Goal: Task Accomplishment & Management: Manage account settings

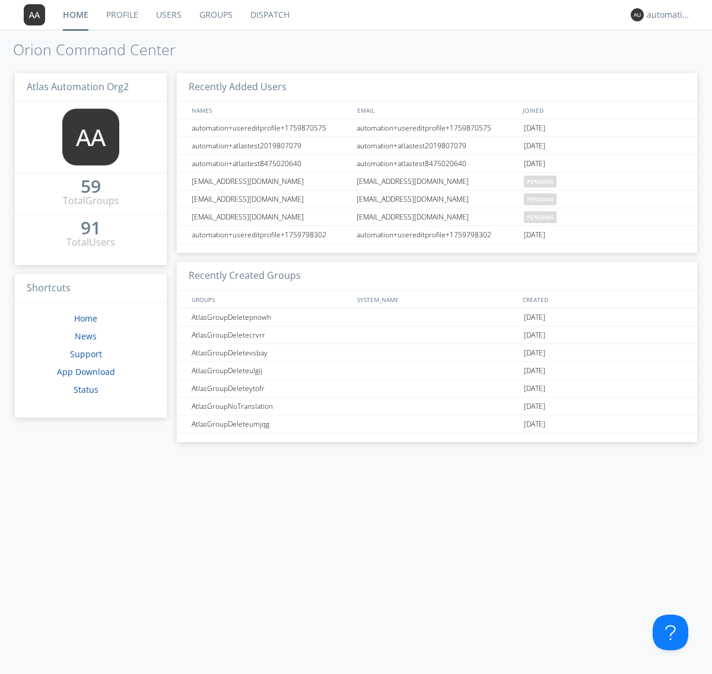
click at [215, 15] on link "Groups" at bounding box center [216, 15] width 51 height 30
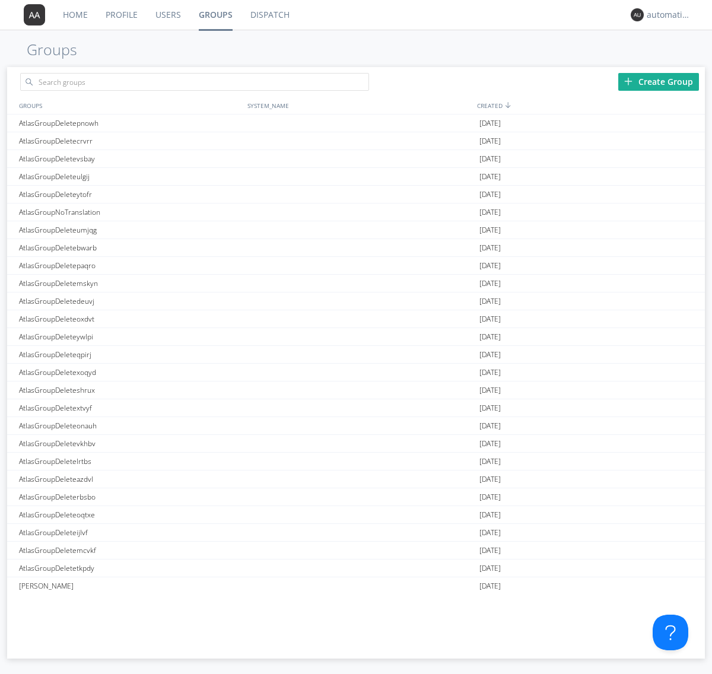
click at [659, 81] on div "Create Group" at bounding box center [658, 82] width 81 height 18
click at [215, 15] on link "Groups" at bounding box center [216, 15] width 52 height 30
type input "AtlasGroupDeleteqgzgm"
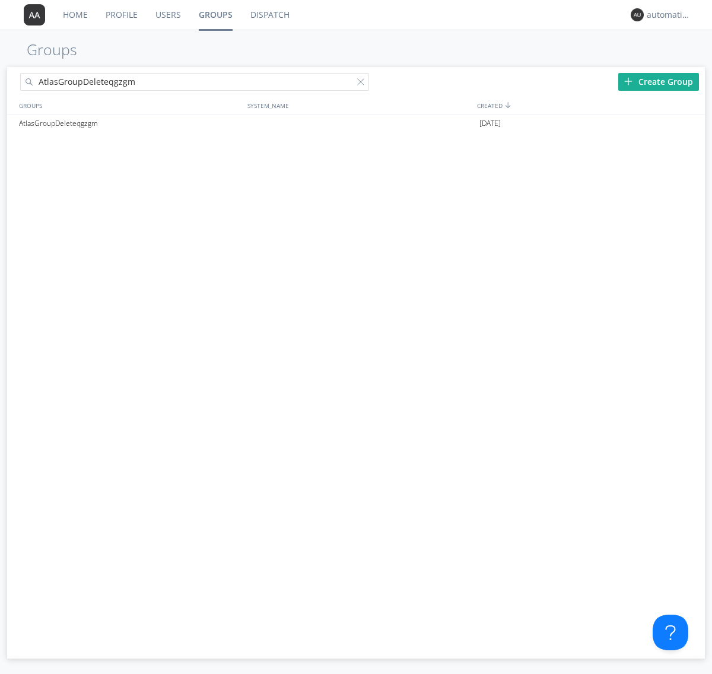
click at [167, 15] on link "Users" at bounding box center [168, 15] width 43 height 30
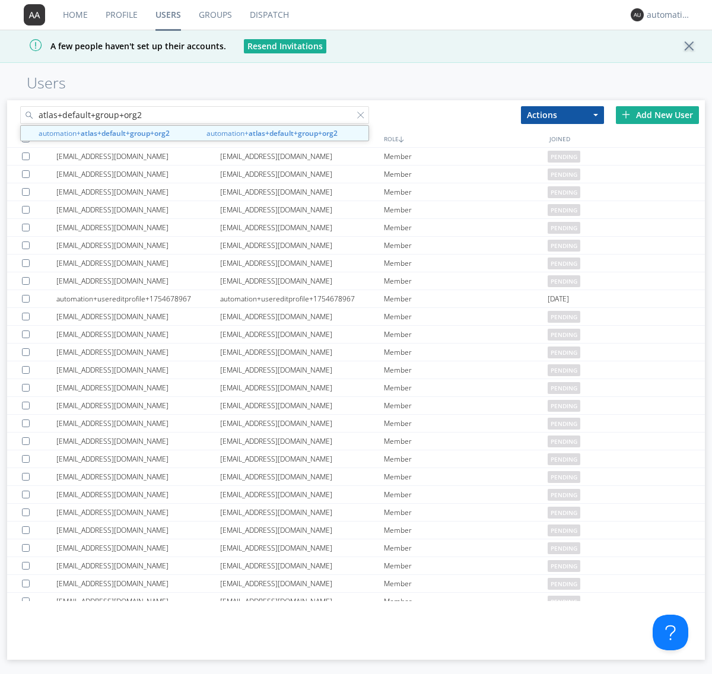
type input "atlas+default+group+org2"
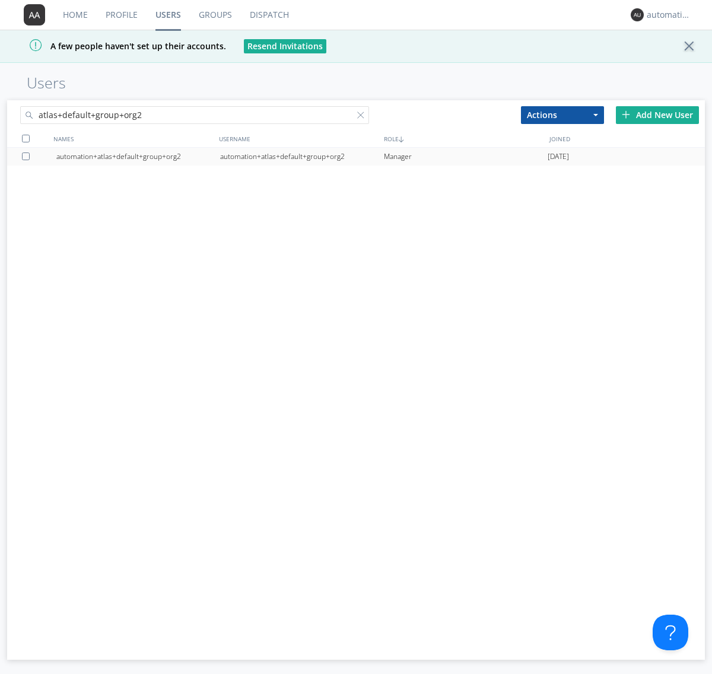
click at [302, 156] on div "automation+atlas+default+group+org2" at bounding box center [302, 157] width 164 height 18
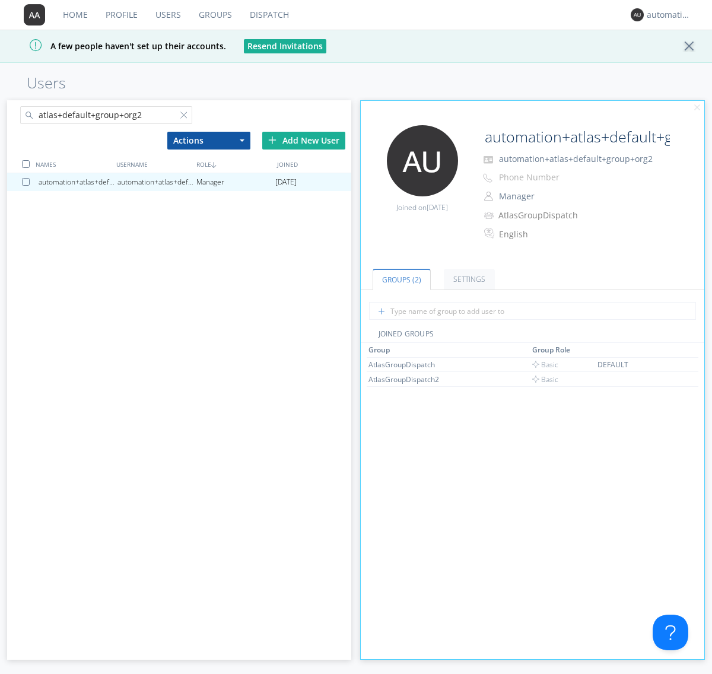
click at [268, 15] on link "Dispatch" at bounding box center [269, 15] width 57 height 30
click at [167, 15] on link "Users" at bounding box center [168, 15] width 43 height 30
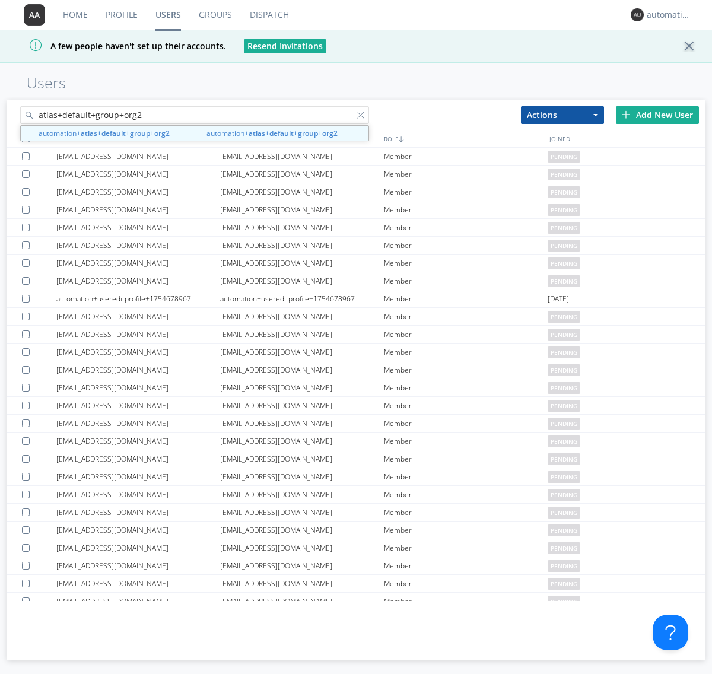
type input "atlas+default+group+org2"
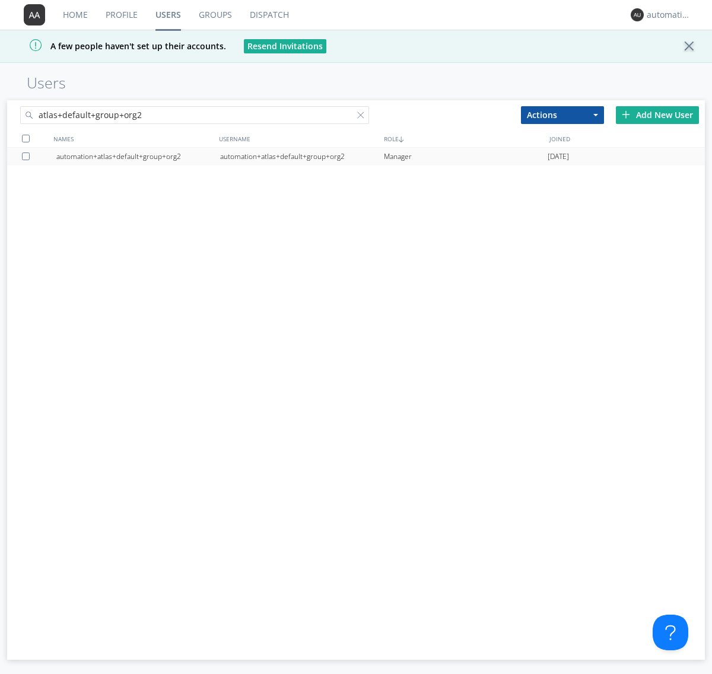
click at [302, 156] on div "automation+atlas+default+group+org2" at bounding box center [302, 157] width 164 height 18
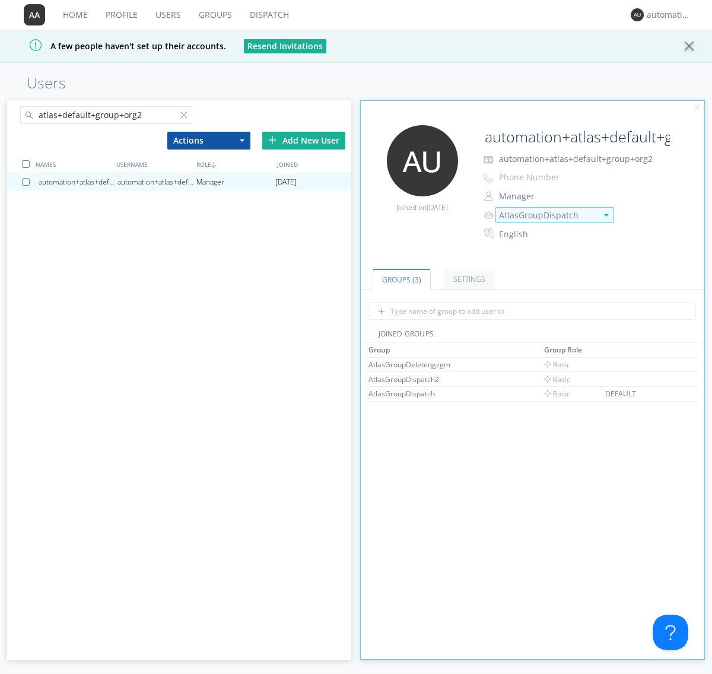
click at [606, 215] on img at bounding box center [606, 215] width 5 height 2
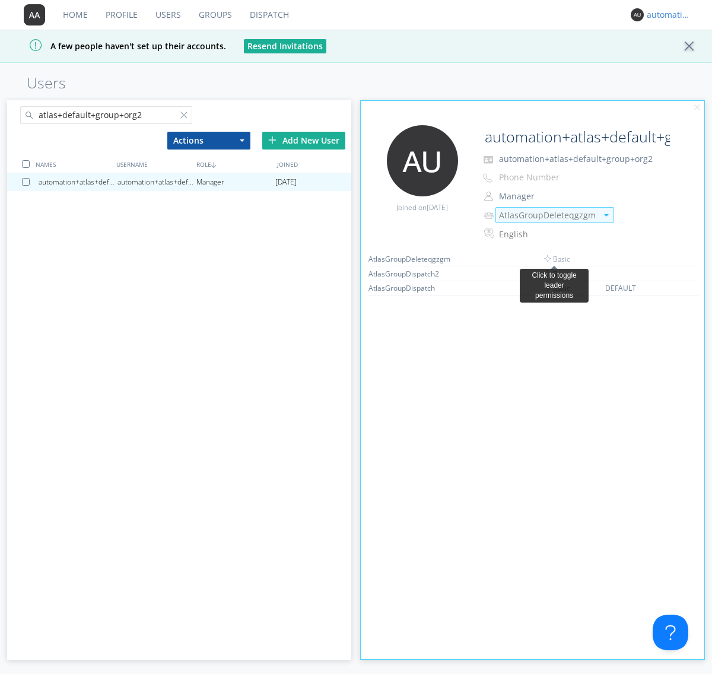
click at [268, 15] on link "Dispatch" at bounding box center [269, 15] width 57 height 30
click at [666, 15] on div "automation+atlas+default+group+org2" at bounding box center [669, 15] width 45 height 12
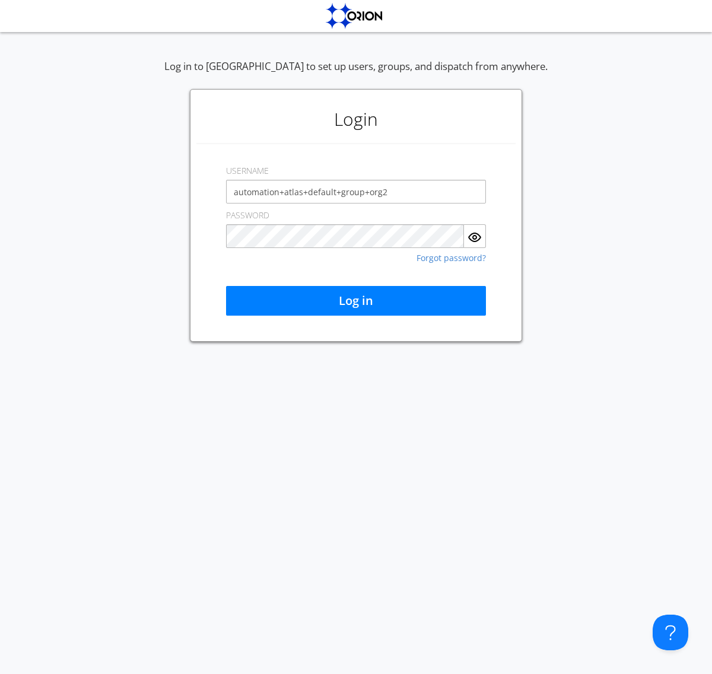
type input "automation+atlas+default+group+org2"
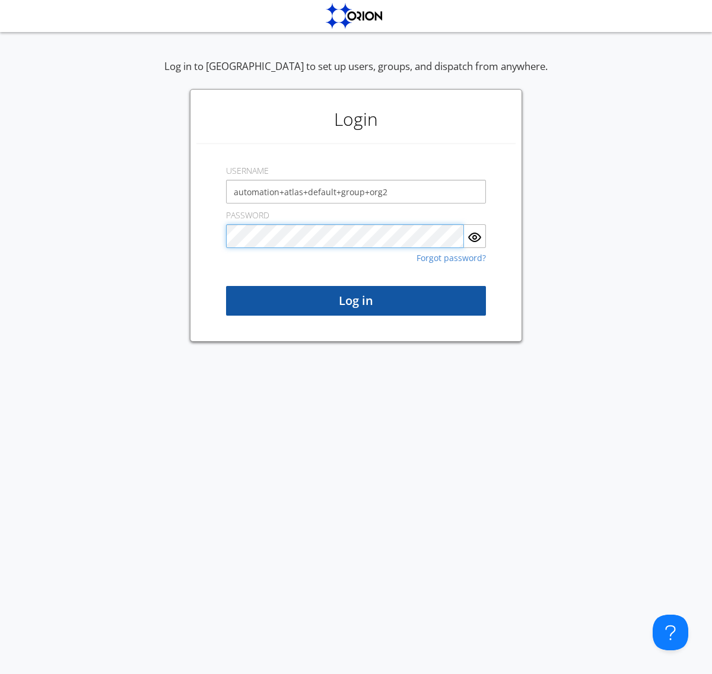
click at [356, 301] on button "Log in" at bounding box center [356, 301] width 260 height 30
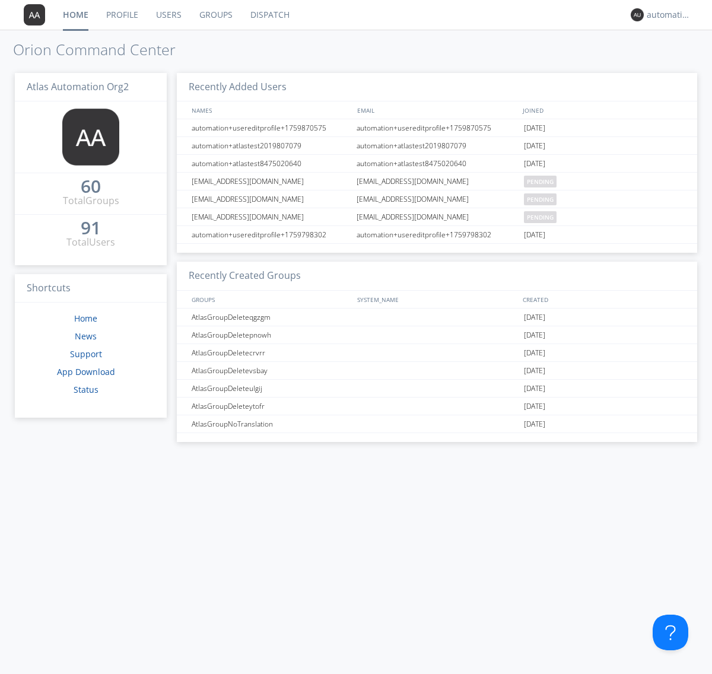
click at [269, 15] on link "Dispatch" at bounding box center [270, 15] width 57 height 30
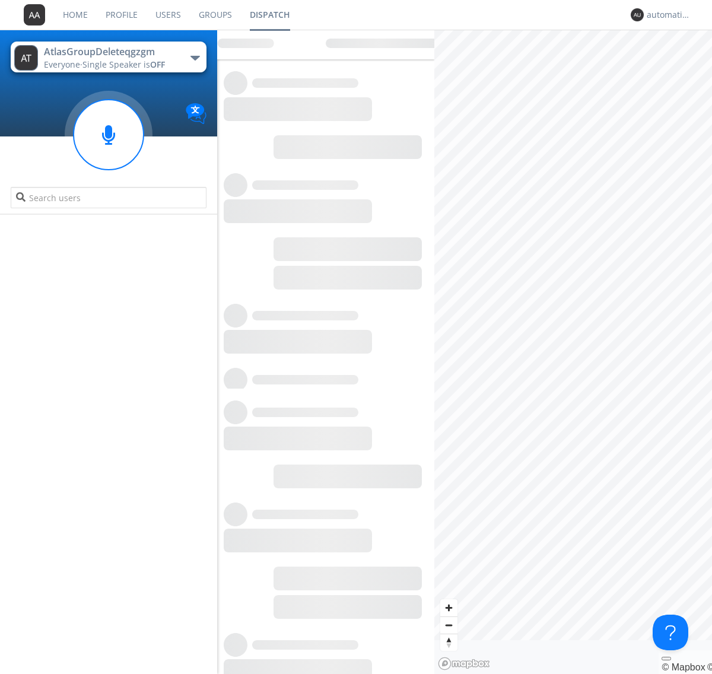
click at [167, 15] on link "Users" at bounding box center [168, 15] width 43 height 30
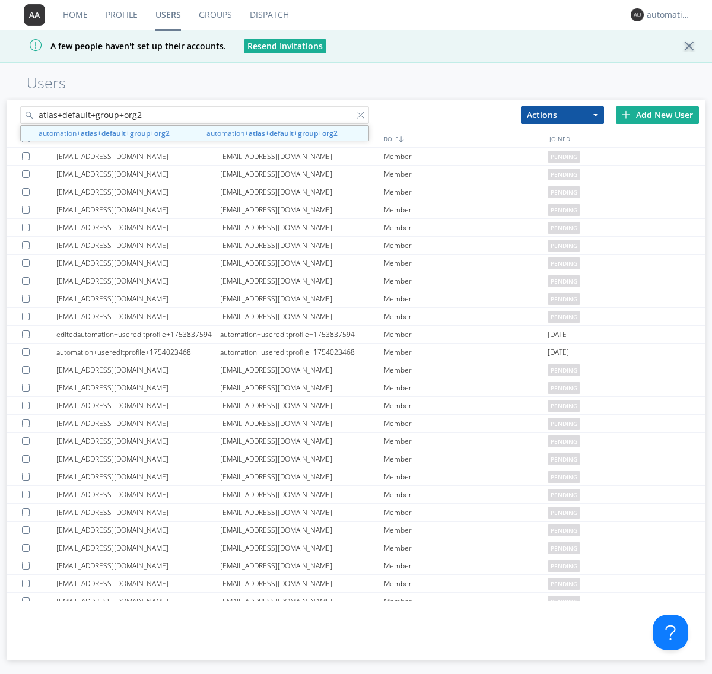
type input "atlas+default+group+org2"
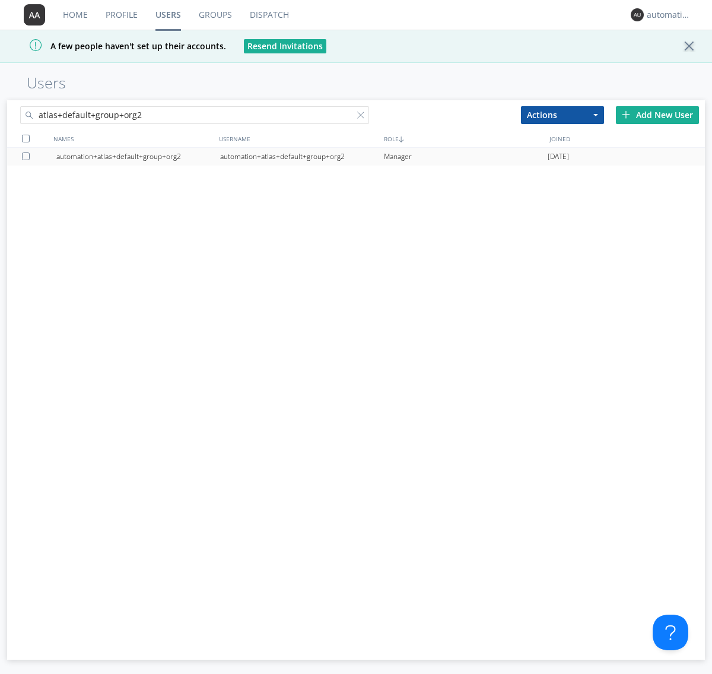
click at [302, 156] on div "automation+atlas+default+group+org2" at bounding box center [302, 157] width 164 height 18
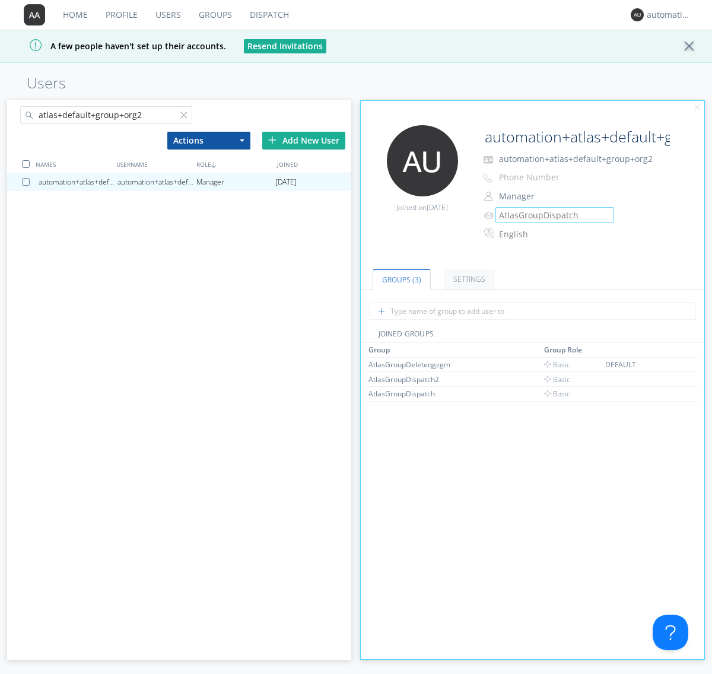
click at [214, 15] on link "Groups" at bounding box center [215, 15] width 51 height 30
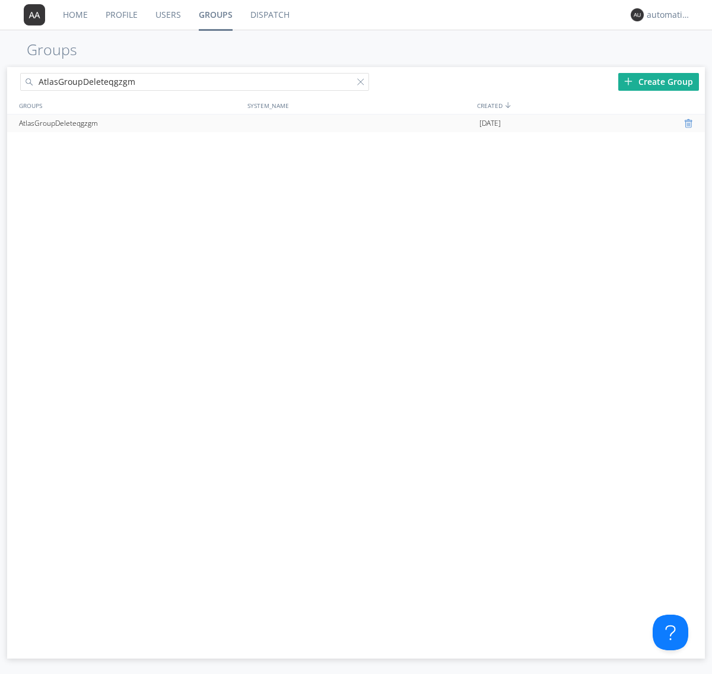
type input "AtlasGroupDeleteqgzgm"
click at [690, 123] on div at bounding box center [690, 123] width 12 height 9
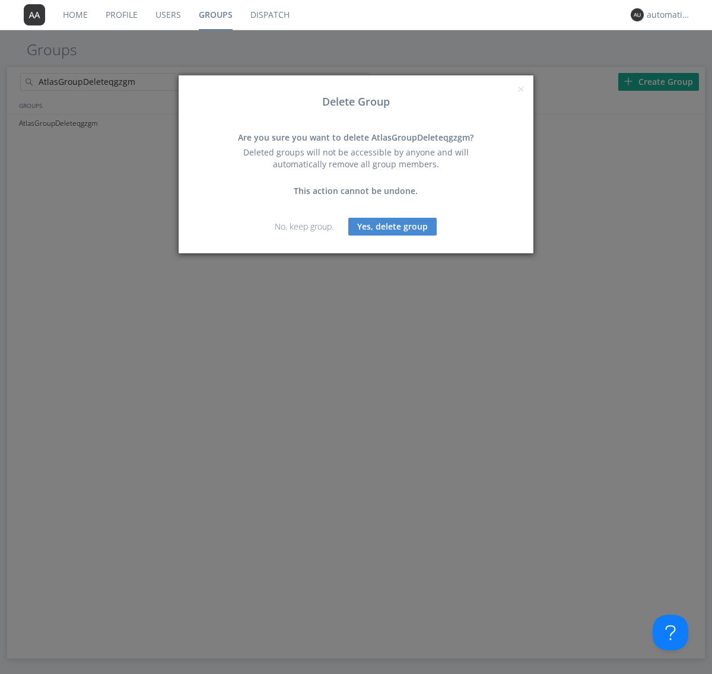
click at [393, 226] on button "Yes, delete group" at bounding box center [392, 227] width 88 height 18
